Goal: Task Accomplishment & Management: Manage account settings

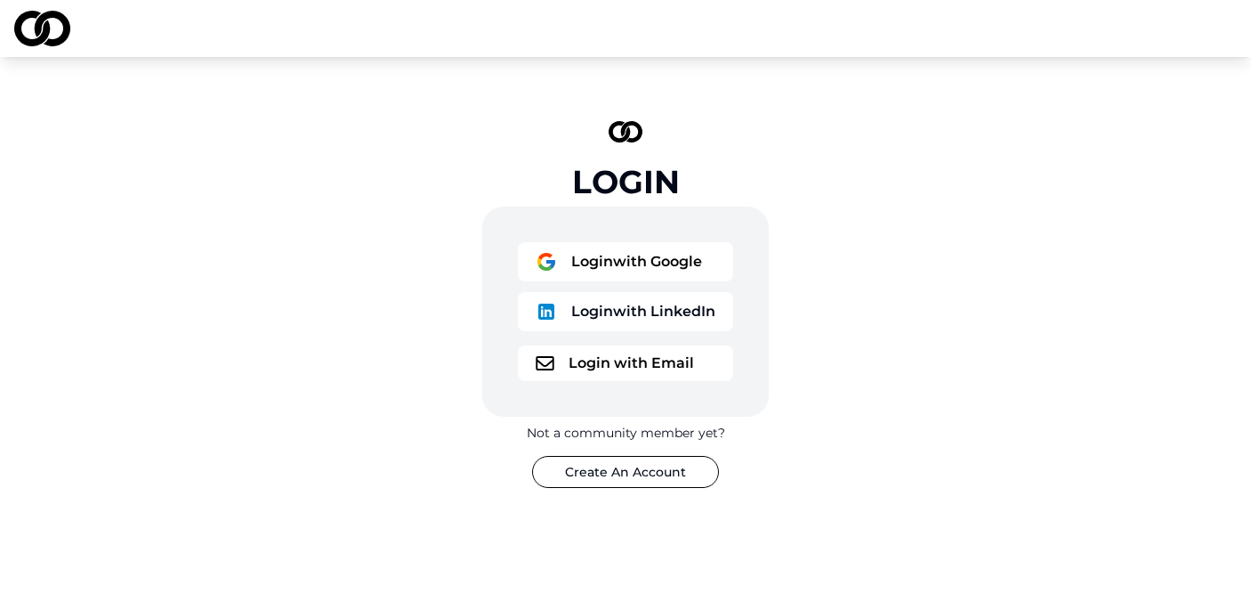
click at [627, 255] on button "Login with Google" at bounding box center [625, 261] width 215 height 39
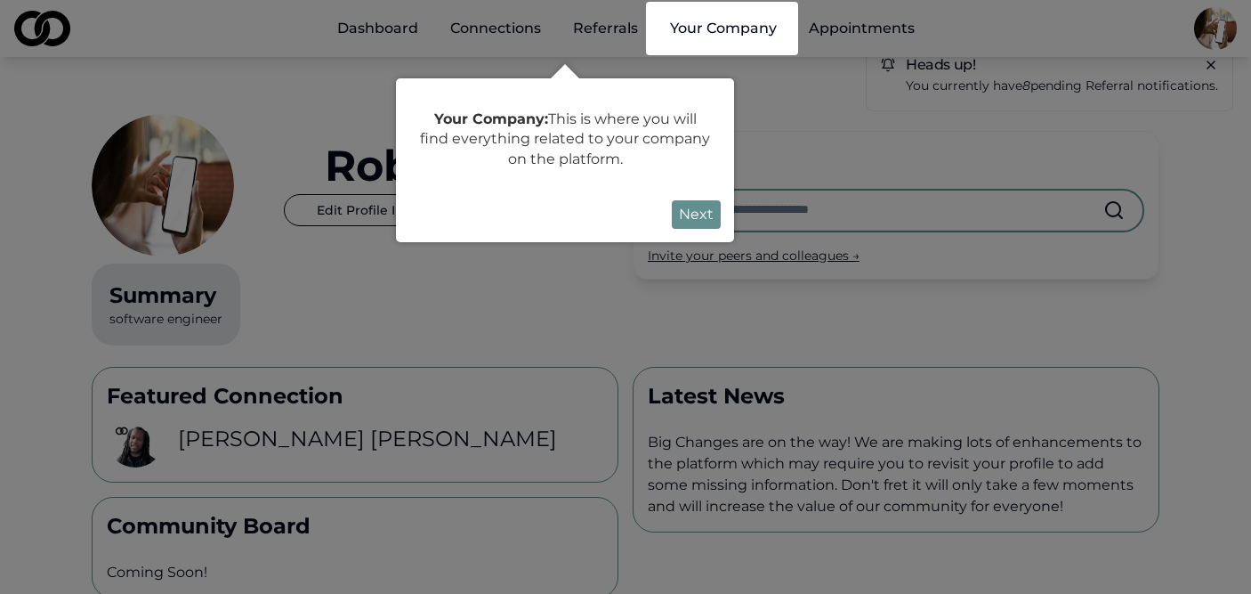
click at [1211, 25] on div at bounding box center [625, 561] width 1251 height 1122
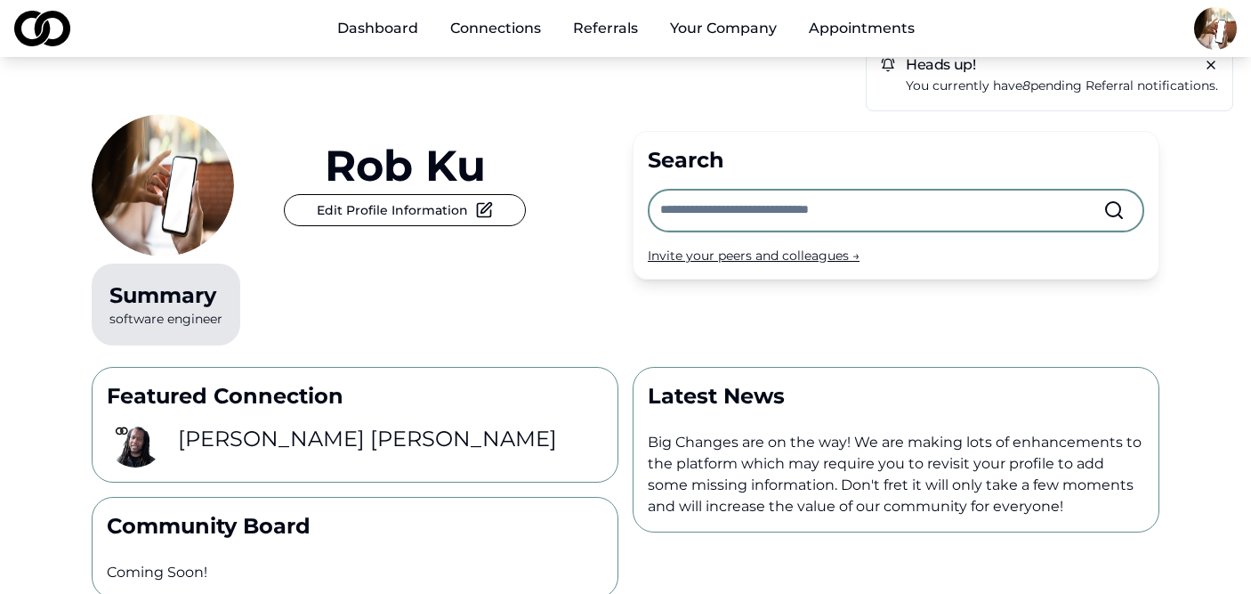
click at [1211, 25] on html "Dashboard Connections Referrals Your Company Appointments Heads up! You current…" at bounding box center [625, 297] width 1251 height 594
click at [1157, 174] on div "Sign Out" at bounding box center [1194, 180] width 109 height 28
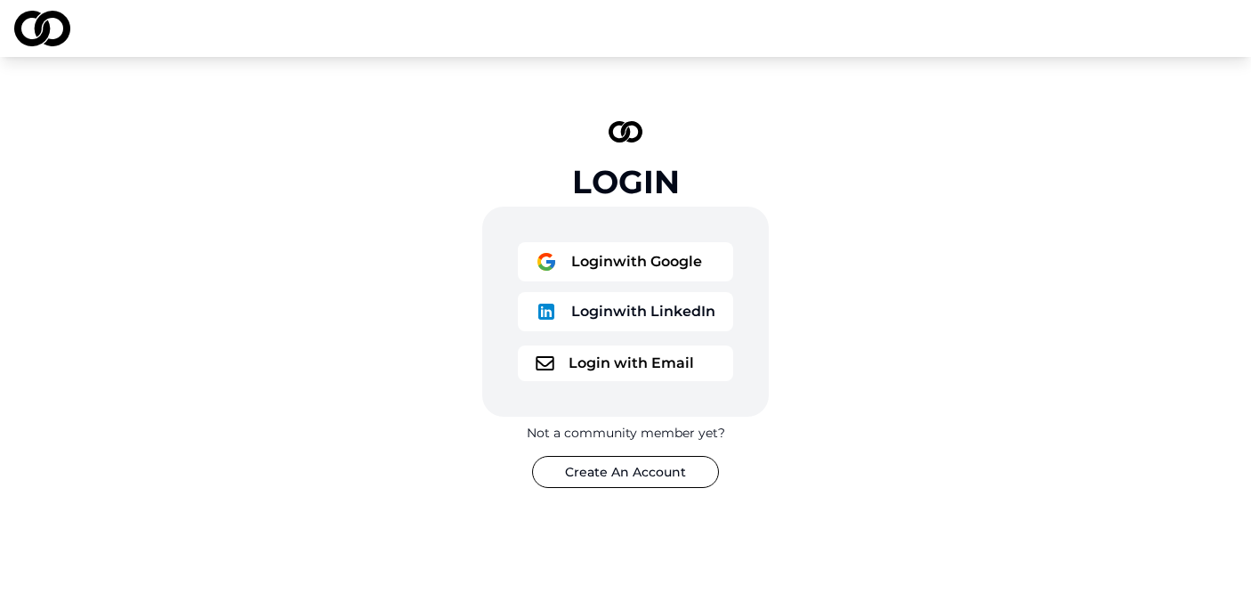
click at [653, 275] on button "Login with Google" at bounding box center [625, 261] width 215 height 39
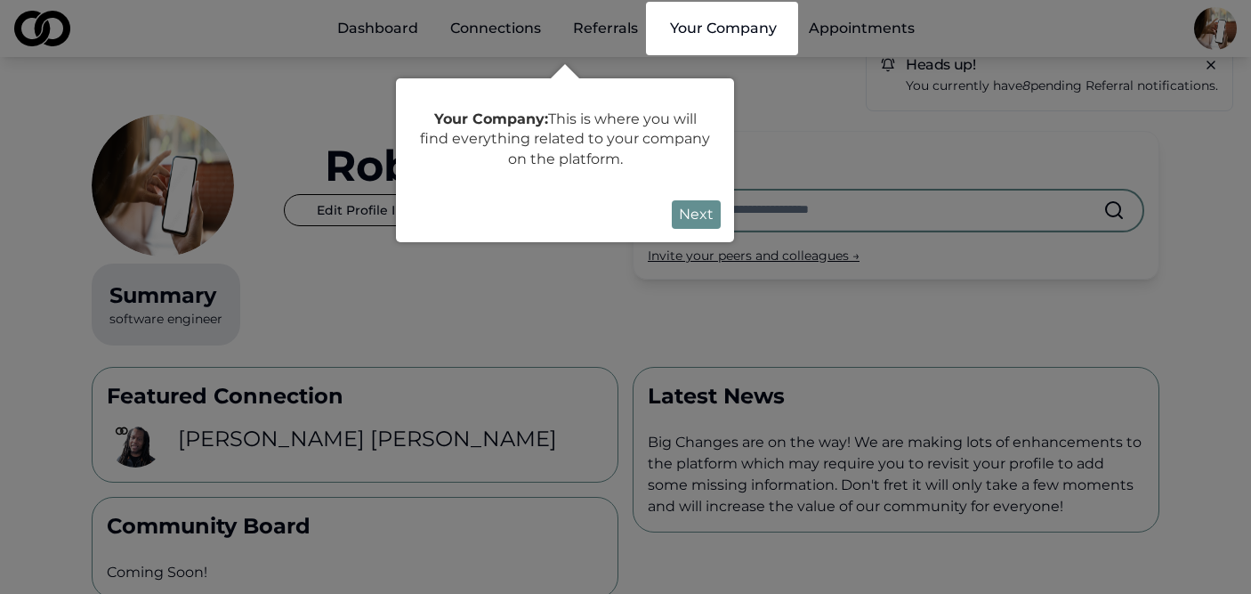
click at [1184, 27] on div at bounding box center [625, 561] width 1251 height 1122
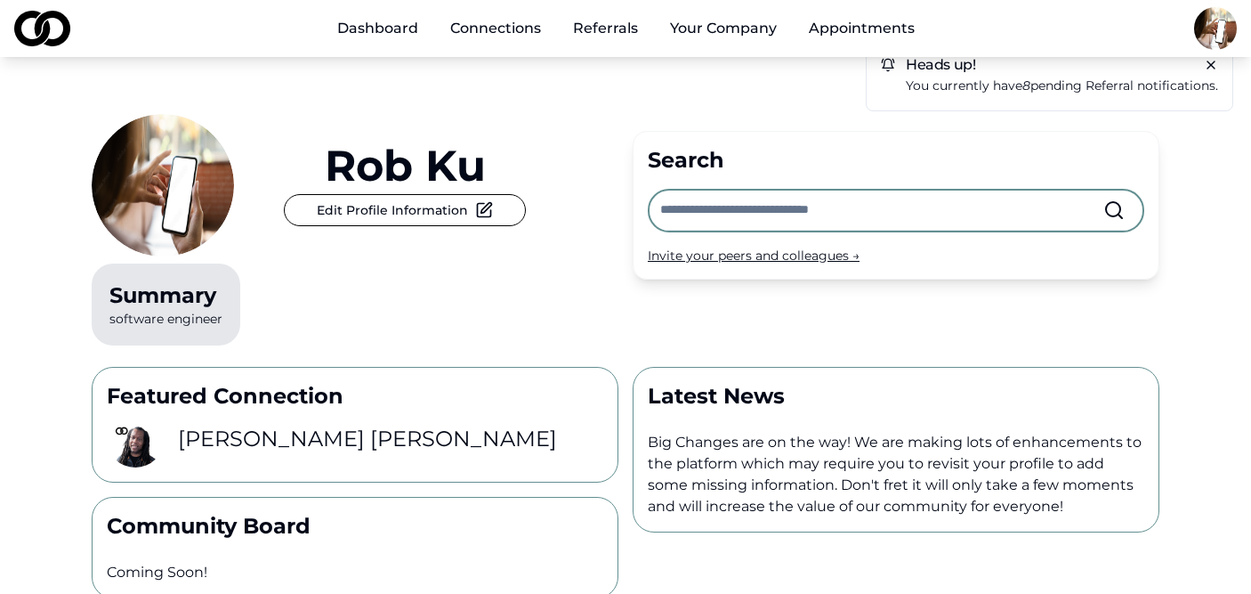
click at [1206, 27] on html "Dashboard Connections Referrals Your Company Appointments Heads up! You current…" at bounding box center [625, 297] width 1251 height 594
click at [1154, 169] on div "Sign Out" at bounding box center [1194, 180] width 109 height 28
